Goal: Navigation & Orientation: Find specific page/section

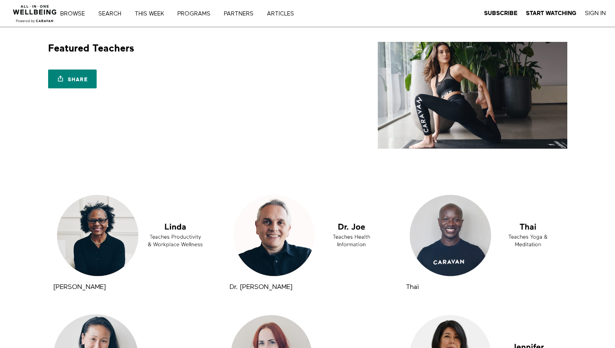
click at [36, 13] on img at bounding box center [35, 11] width 51 height 25
